Goal: Information Seeking & Learning: Learn about a topic

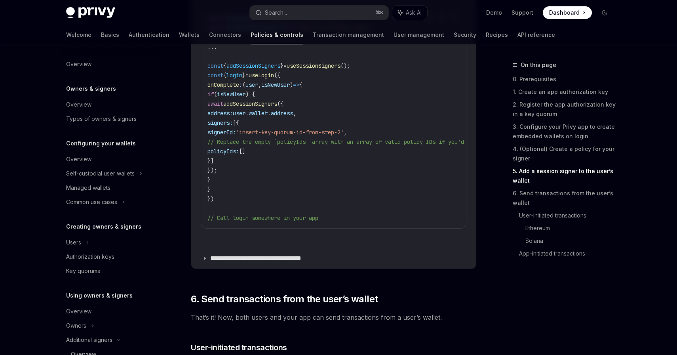
scroll to position [169, 0]
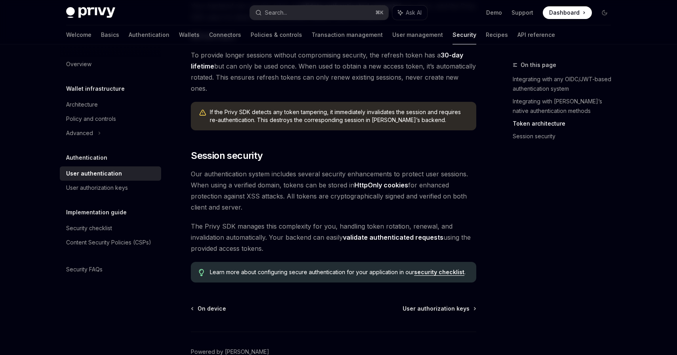
scroll to position [600, 0]
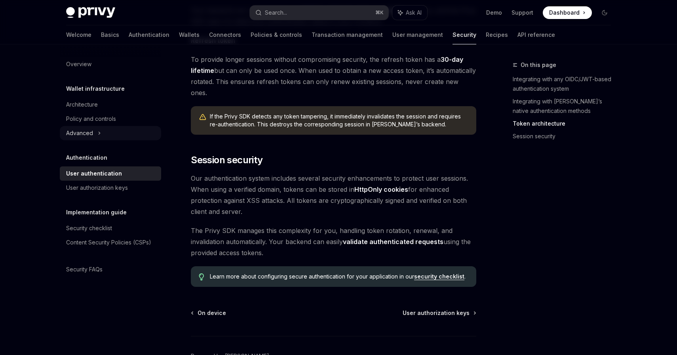
click at [98, 133] on icon at bounding box center [99, 132] width 3 height 9
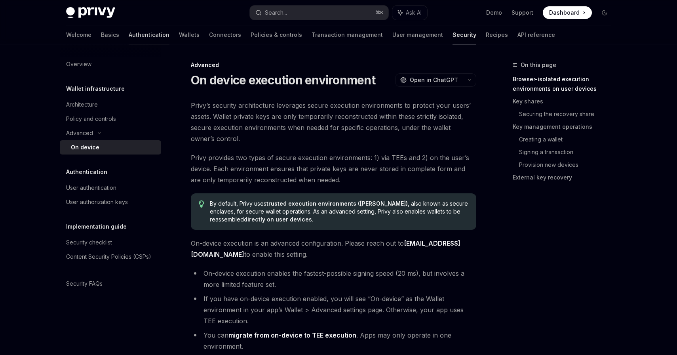
click at [129, 36] on link "Authentication" at bounding box center [149, 34] width 41 height 19
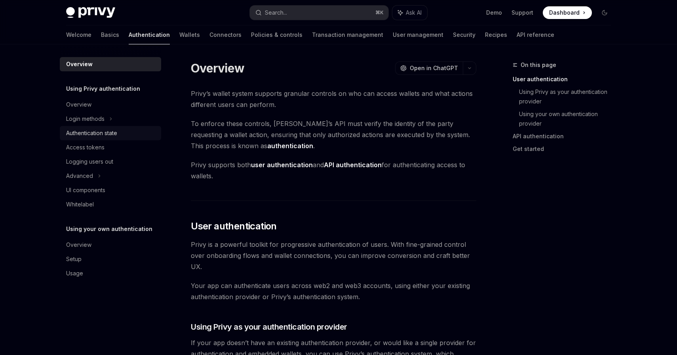
click at [100, 134] on div "Authentication state" at bounding box center [91, 132] width 51 height 9
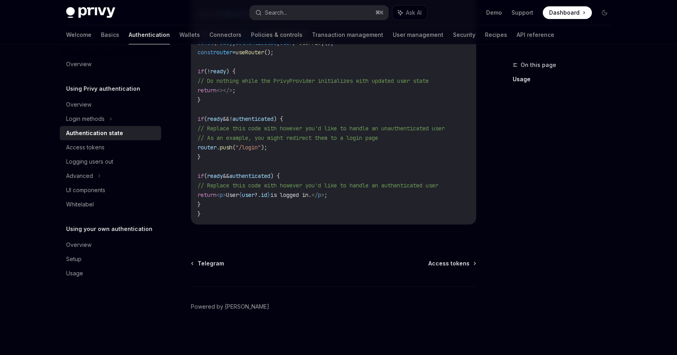
scroll to position [319, 0]
click at [101, 150] on div "Access tokens" at bounding box center [85, 146] width 38 height 9
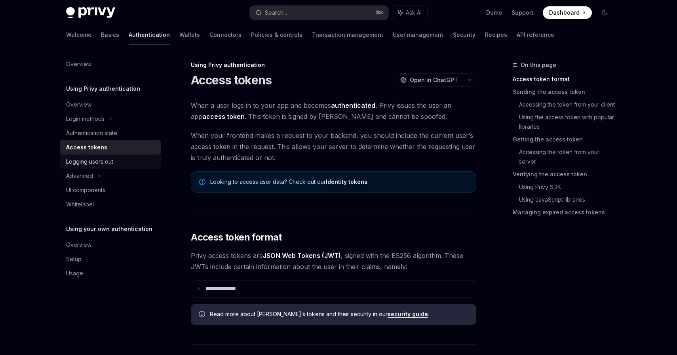
click at [103, 164] on div "Logging users out" at bounding box center [89, 161] width 47 height 9
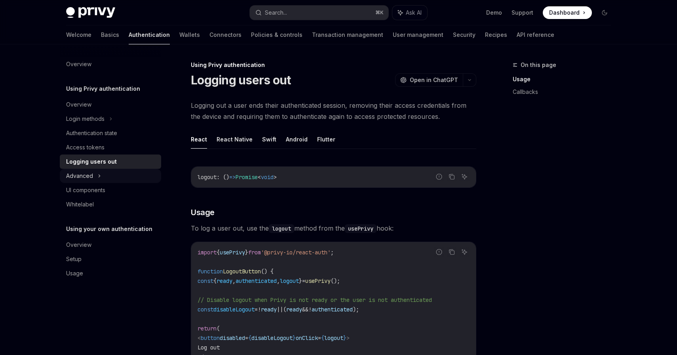
click at [103, 176] on div "Advanced" at bounding box center [110, 176] width 101 height 14
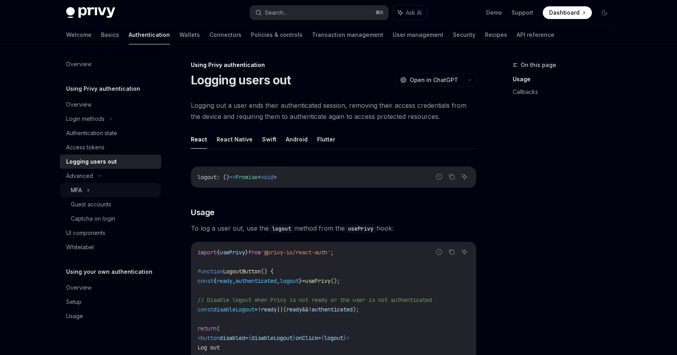
click at [97, 188] on div "MFA" at bounding box center [110, 190] width 101 height 14
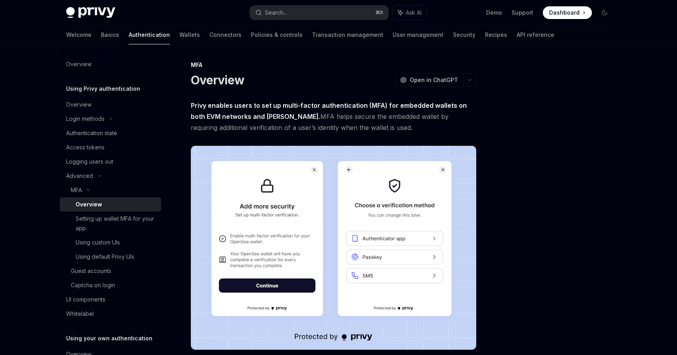
click at [102, 206] on div "Overview" at bounding box center [116, 203] width 81 height 9
click at [105, 217] on div "Setting up wallet MFA for your app" at bounding box center [116, 223] width 81 height 19
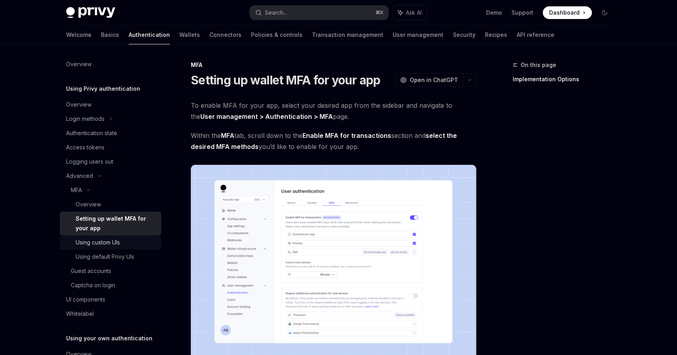
click at [107, 241] on div "Using custom UIs" at bounding box center [98, 241] width 44 height 9
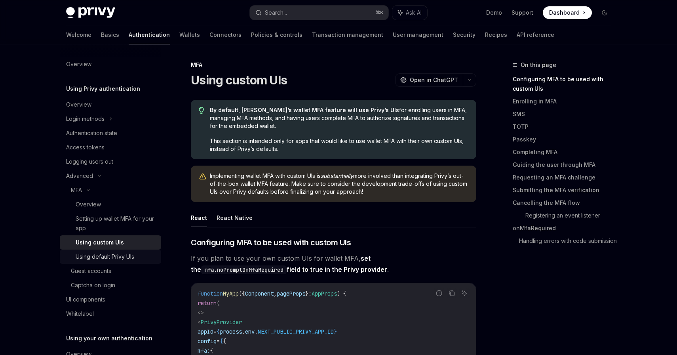
click at [111, 256] on div "Using default Privy UIs" at bounding box center [105, 256] width 59 height 9
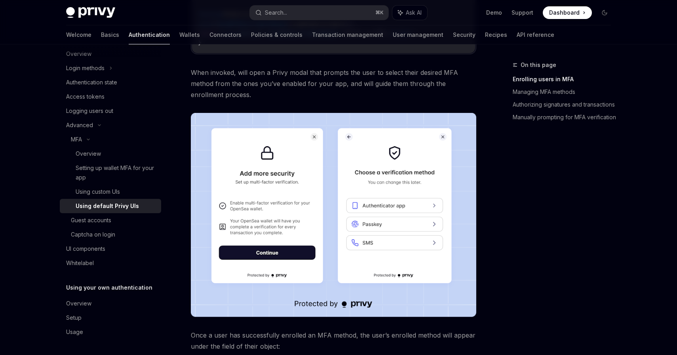
scroll to position [318, 0]
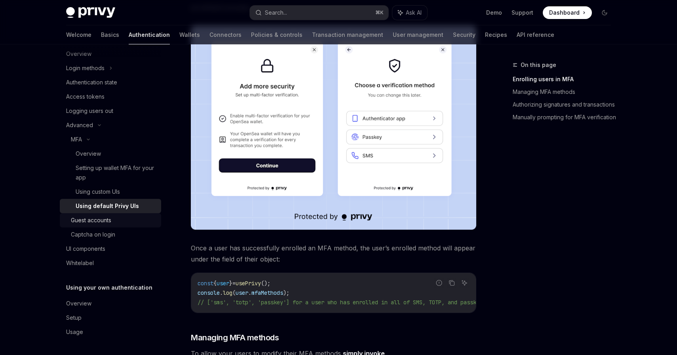
click at [111, 220] on div "Guest accounts" at bounding box center [91, 219] width 40 height 9
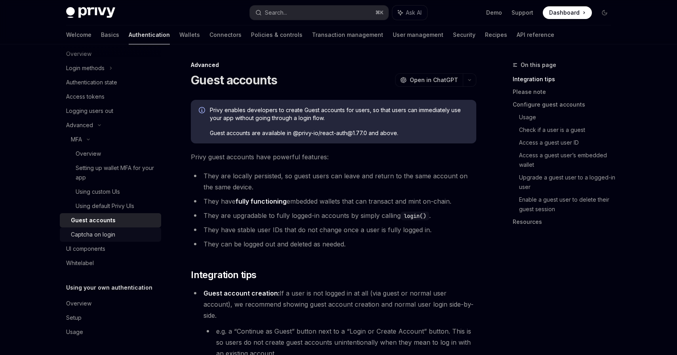
click at [112, 230] on div "Captcha on login" at bounding box center [93, 233] width 44 height 9
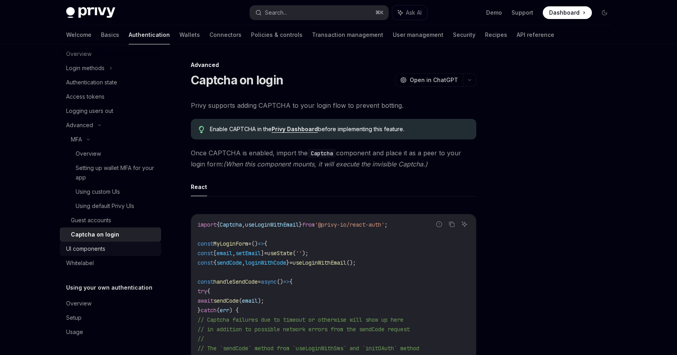
click at [111, 248] on div "UI components" at bounding box center [111, 248] width 90 height 9
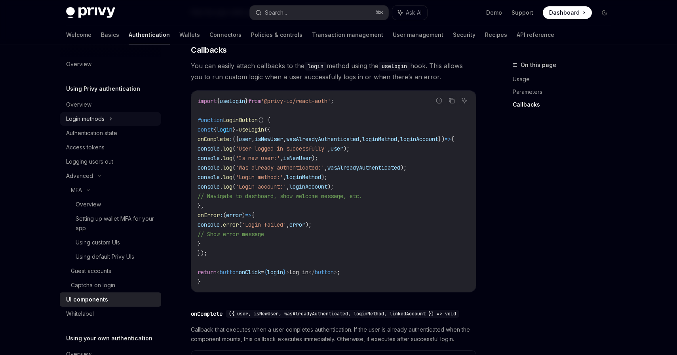
click at [96, 117] on div "Login methods" at bounding box center [85, 118] width 38 height 9
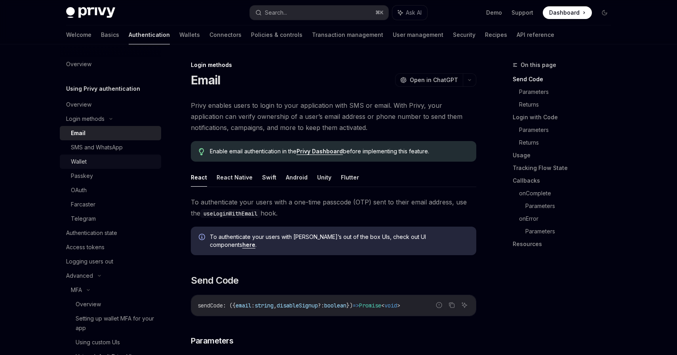
click at [99, 167] on link "Wallet" at bounding box center [110, 161] width 101 height 14
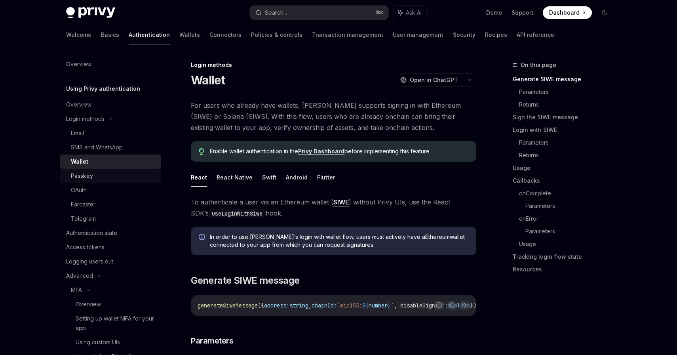
click at [97, 180] on div "Passkey" at bounding box center [113, 175] width 85 height 9
type textarea "*"
